Goal: Information Seeking & Learning: Compare options

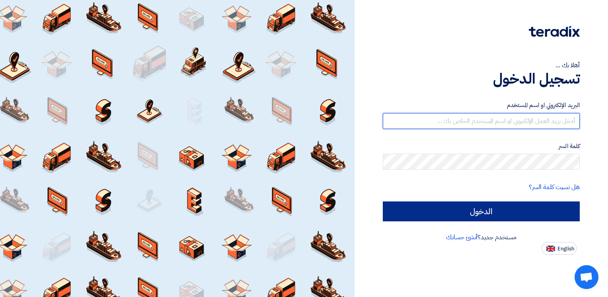
type input "ahmed.naguib@wadigroup.com.eg"
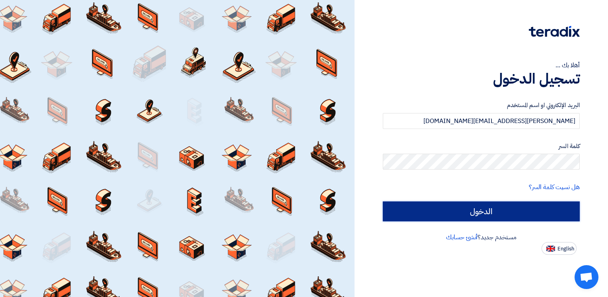
click at [476, 206] on input "الدخول" at bounding box center [481, 211] width 197 height 20
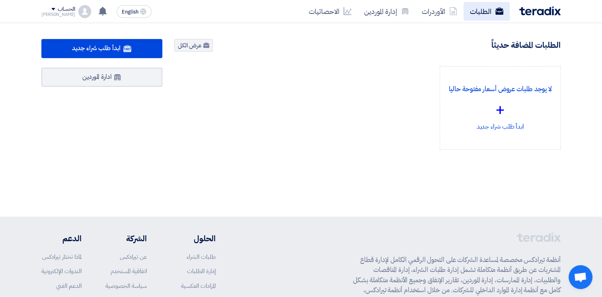
click at [481, 8] on link "الطلبات" at bounding box center [487, 11] width 46 height 19
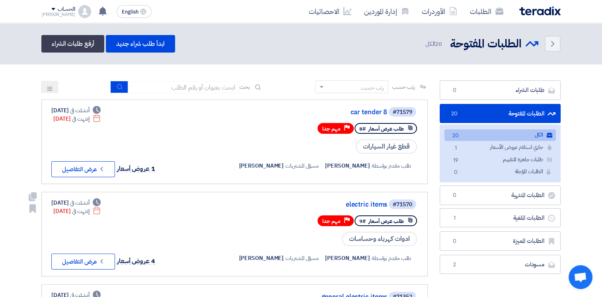
drag, startPoint x: 144, startPoint y: 170, endPoint x: 193, endPoint y: 193, distance: 53.8
click at [193, 193] on link "#71570 electric items طلب عرض أسعار #9 Priority مهم جدا ادوات كهرباء وحساسات طل…" at bounding box center [234, 234] width 387 height 84
click at [105, 168] on icon "Check details" at bounding box center [102, 169] width 8 height 8
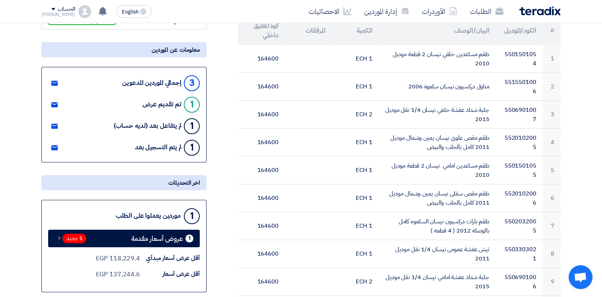
scroll to position [131, 0]
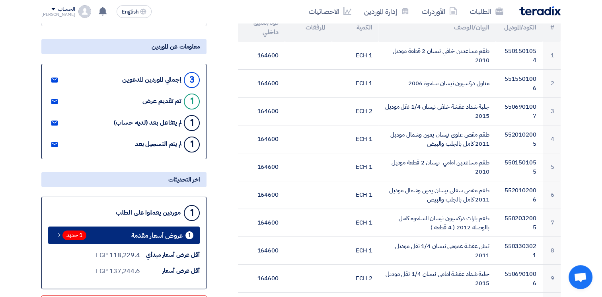
click at [178, 232] on span "عروض أسعار مقدمة" at bounding box center [157, 235] width 52 height 6
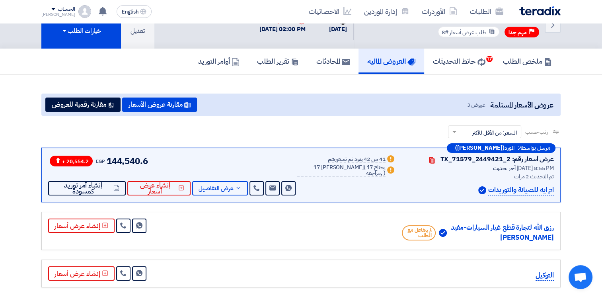
scroll to position [21, 0]
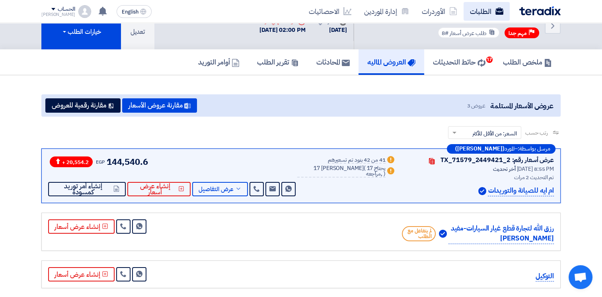
click at [485, 16] on link "الطلبات" at bounding box center [487, 11] width 46 height 19
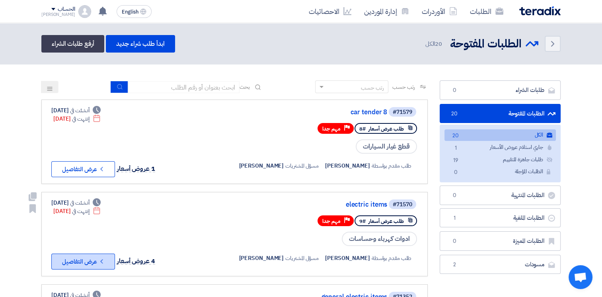
click at [106, 260] on button "Check details عرض التفاصيل" at bounding box center [83, 262] width 64 height 16
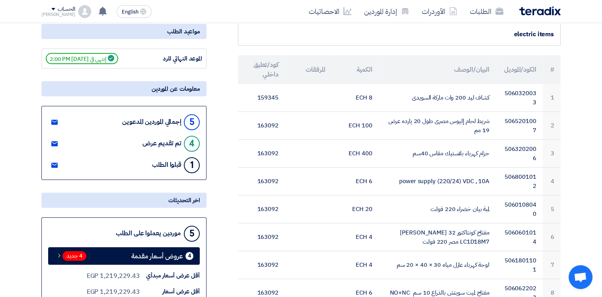
scroll to position [108, 0]
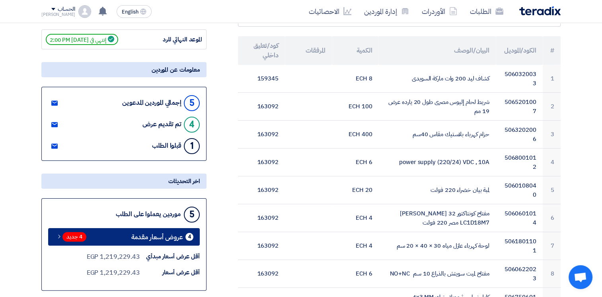
click at [166, 240] on span "عروض أسعار مقدمة" at bounding box center [157, 237] width 52 height 6
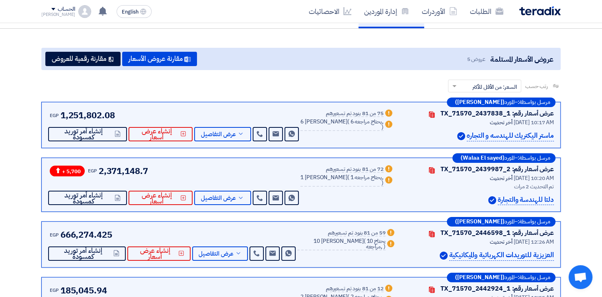
scroll to position [66, 0]
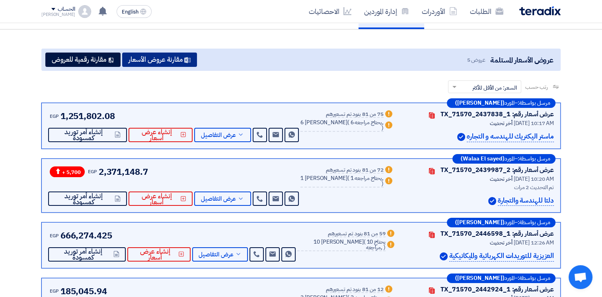
click at [166, 59] on button "مقارنة عروض الأسعار" at bounding box center [159, 60] width 75 height 14
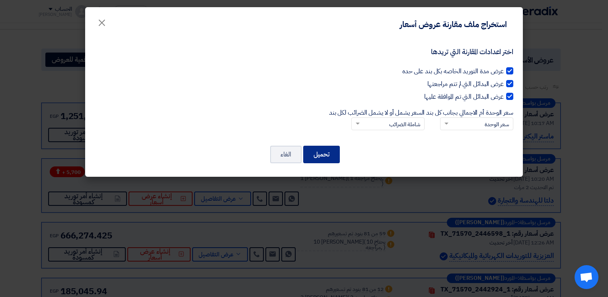
click at [323, 152] on button "تحميل" at bounding box center [321, 155] width 37 height 18
